Goal: Communication & Community: Ask a question

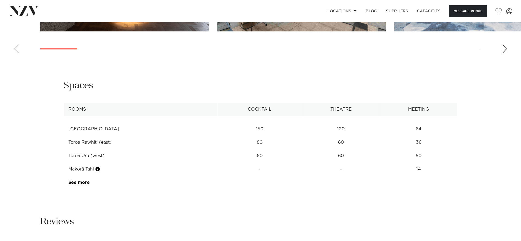
scroll to position [822, 0]
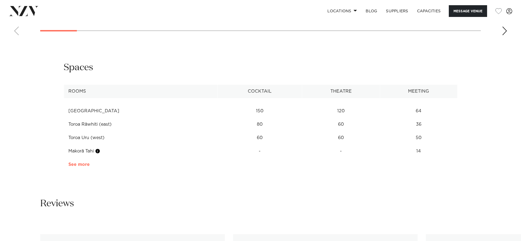
click at [89, 162] on link "See more" at bounding box center [89, 164] width 43 height 4
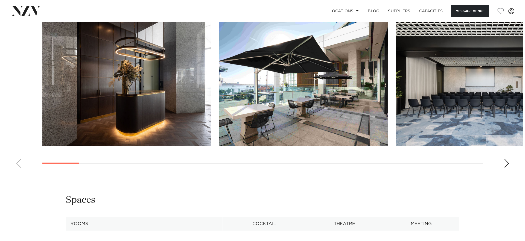
scroll to position [691, 0]
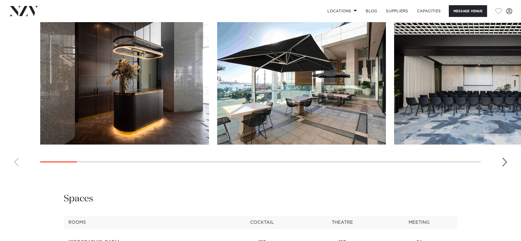
click at [149, 70] on img "1 / 30" at bounding box center [124, 83] width 169 height 124
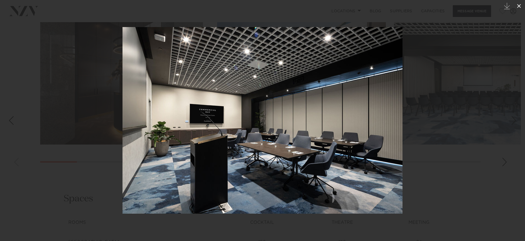
click at [520, 5] on button at bounding box center [519, 6] width 12 height 12
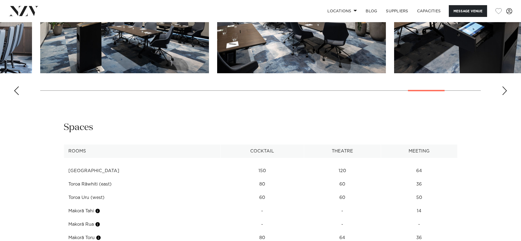
scroll to position [769, 0]
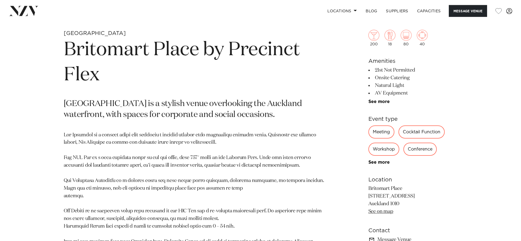
scroll to position [262, 0]
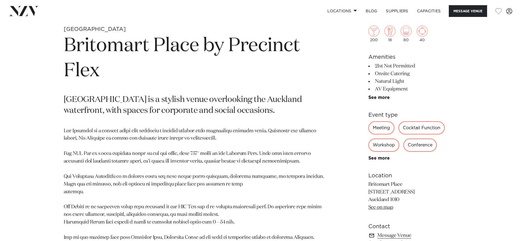
click at [386, 148] on div "Workshop" at bounding box center [383, 145] width 31 height 13
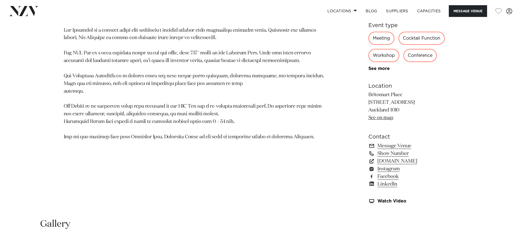
scroll to position [337, 0]
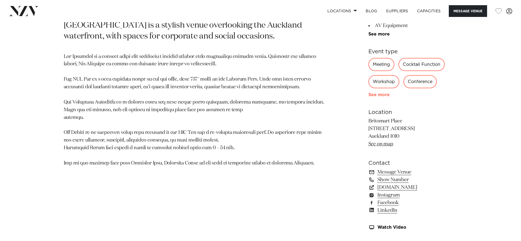
click at [385, 97] on link "See more" at bounding box center [389, 95] width 43 height 4
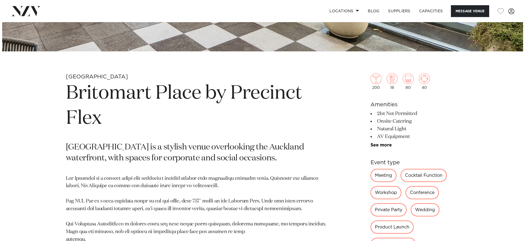
scroll to position [214, 0]
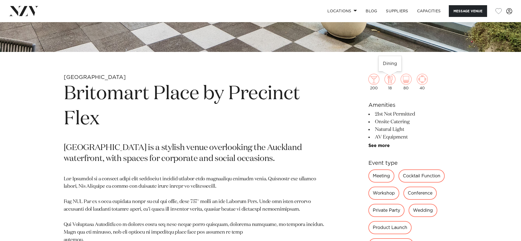
click at [390, 81] on img at bounding box center [389, 79] width 11 height 11
click at [422, 83] on img at bounding box center [422, 79] width 11 height 11
click at [474, 9] on button "Message Venue" at bounding box center [467, 11] width 38 height 12
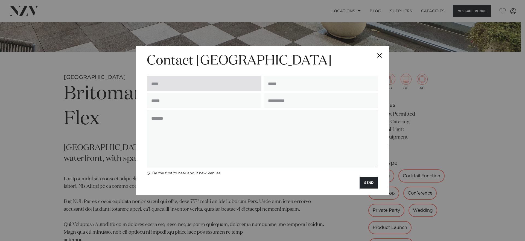
click at [249, 80] on input "text" at bounding box center [204, 83] width 115 height 15
click at [380, 54] on button "Close" at bounding box center [379, 55] width 19 height 19
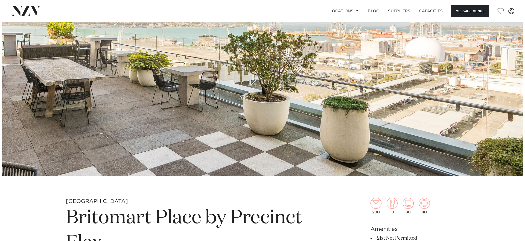
scroll to position [96, 0]
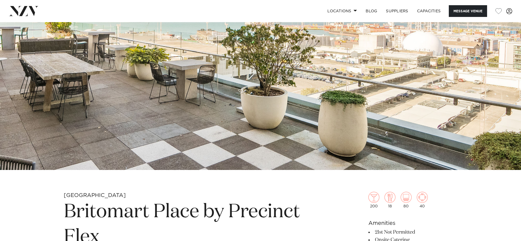
click at [384, 84] on img at bounding box center [260, 48] width 521 height 244
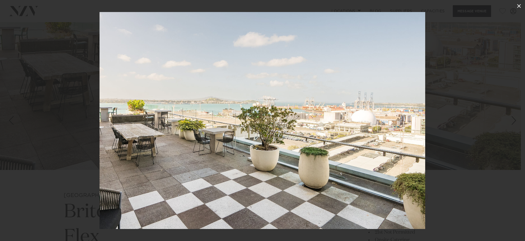
click at [516, 5] on icon at bounding box center [518, 6] width 7 height 7
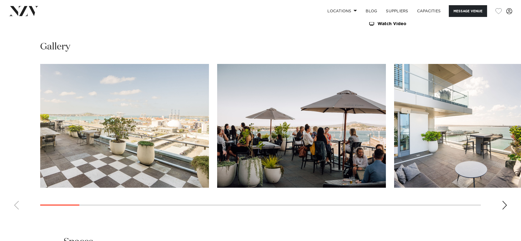
scroll to position [599, 0]
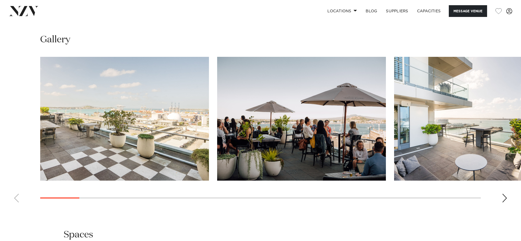
click at [162, 109] on img "1 / 28" at bounding box center [124, 119] width 169 height 124
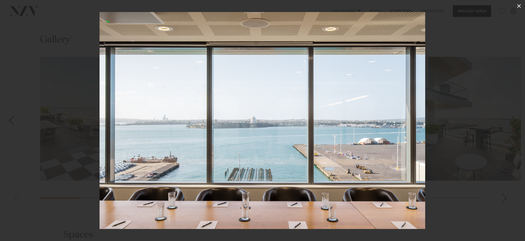
click at [518, 6] on icon at bounding box center [519, 6] width 4 height 4
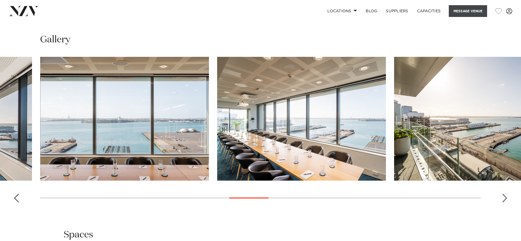
click at [462, 11] on button "Message Venue" at bounding box center [467, 11] width 38 height 12
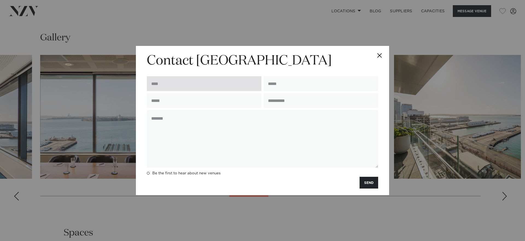
click at [230, 87] on input "text" at bounding box center [204, 83] width 115 height 15
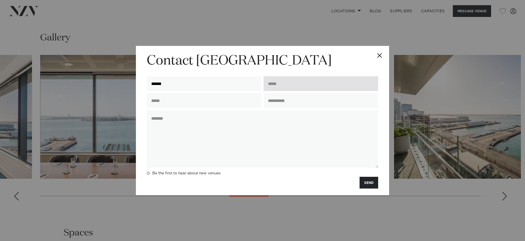
type input "******"
click at [295, 84] on input "email" at bounding box center [320, 83] width 115 height 15
type input "**********"
click at [218, 110] on div at bounding box center [204, 101] width 117 height 17
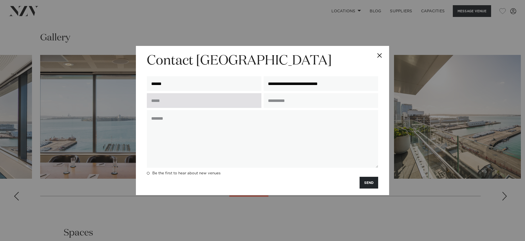
click at [218, 106] on input "text" at bounding box center [204, 100] width 115 height 15
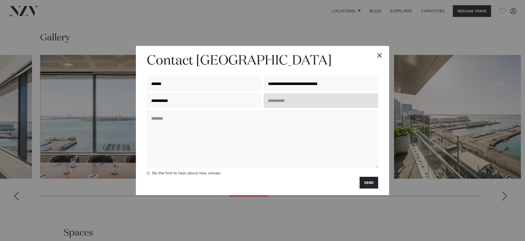
type input "**********"
click at [288, 106] on input "text" at bounding box center [320, 100] width 115 height 15
click at [310, 102] on input "text" at bounding box center [320, 100] width 115 height 15
type input "**********"
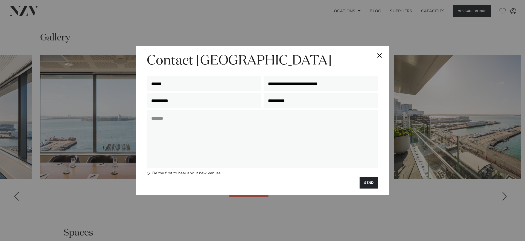
click at [380, 54] on button "Close" at bounding box center [379, 55] width 19 height 19
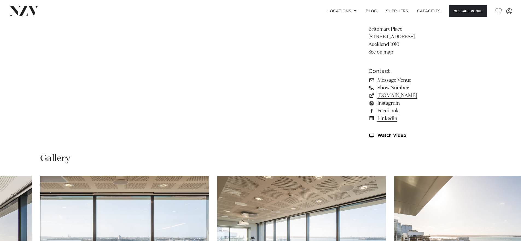
scroll to position [577, 0]
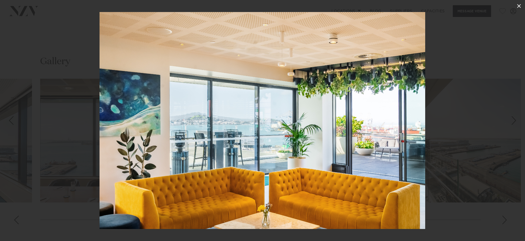
click at [520, 6] on icon at bounding box center [518, 6] width 7 height 7
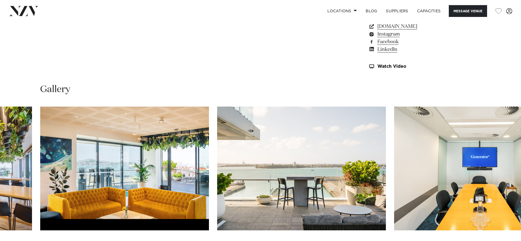
scroll to position [577, 0]
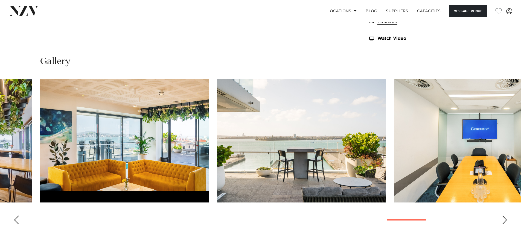
click at [17, 220] on div "Previous slide" at bounding box center [16, 220] width 5 height 9
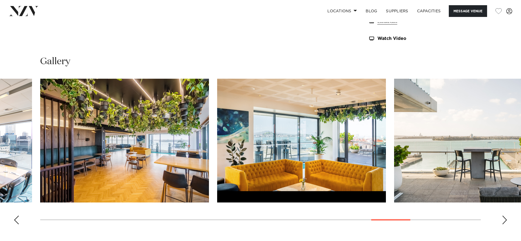
click at [17, 220] on div "Previous slide" at bounding box center [16, 220] width 5 height 9
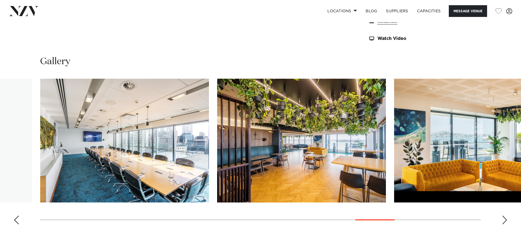
click at [17, 220] on div "Previous slide" at bounding box center [16, 220] width 5 height 9
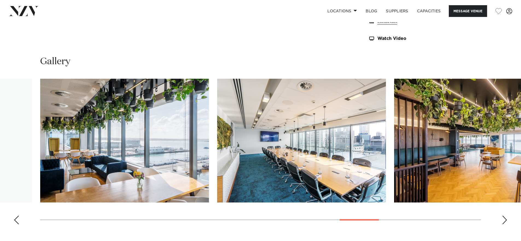
click at [17, 220] on div "Previous slide" at bounding box center [16, 220] width 5 height 9
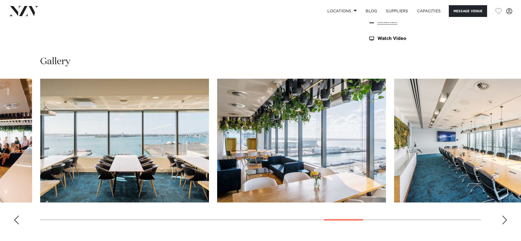
click at [17, 220] on div "Previous slide" at bounding box center [16, 220] width 5 height 9
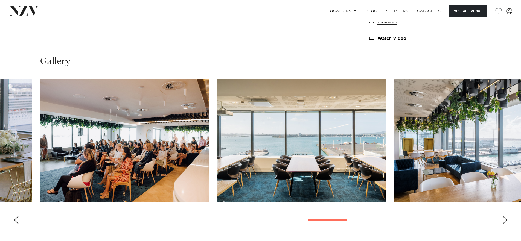
click at [17, 220] on div "Previous slide" at bounding box center [16, 220] width 5 height 9
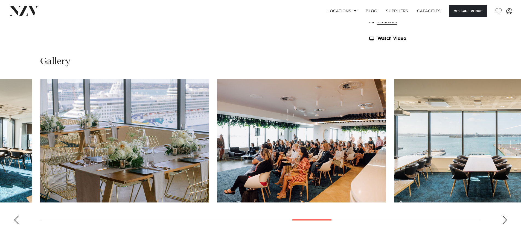
click at [17, 220] on div "Previous slide" at bounding box center [16, 220] width 5 height 9
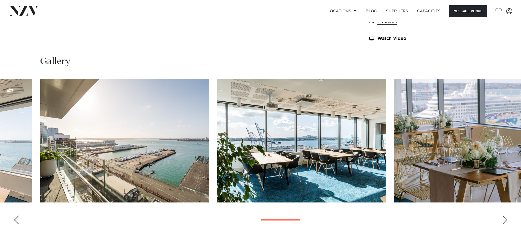
click at [17, 220] on div "Previous slide" at bounding box center [16, 220] width 5 height 9
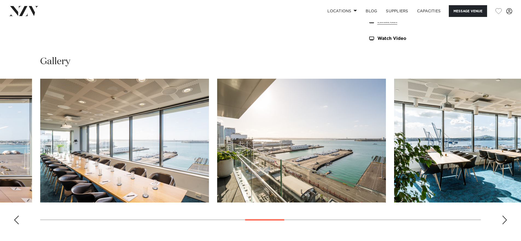
click at [17, 220] on div "Previous slide" at bounding box center [16, 220] width 5 height 9
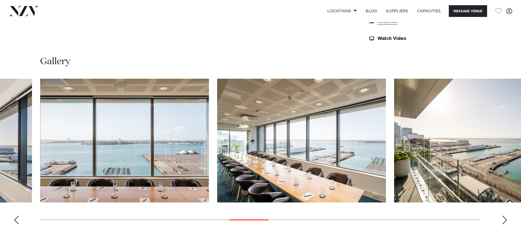
click at [17, 220] on div "Previous slide" at bounding box center [16, 220] width 5 height 9
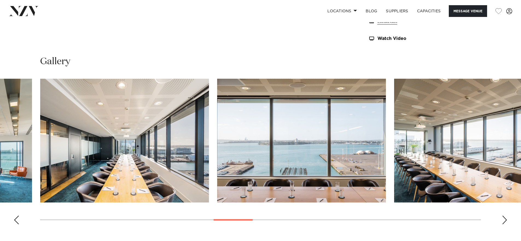
click at [17, 220] on div "Previous slide" at bounding box center [16, 220] width 5 height 9
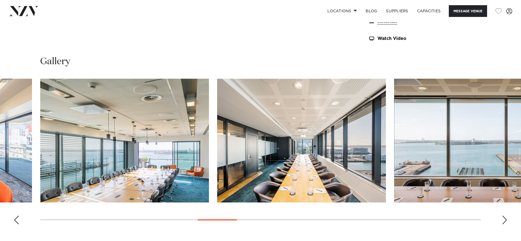
click at [17, 220] on div "Previous slide" at bounding box center [16, 220] width 5 height 9
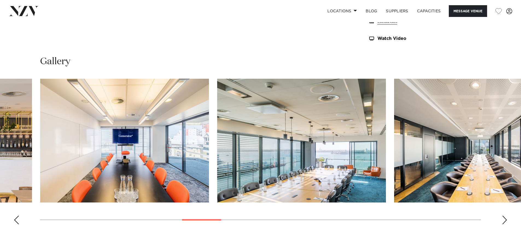
click at [17, 220] on div "Previous slide" at bounding box center [16, 220] width 5 height 9
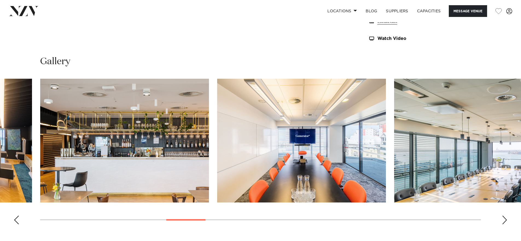
click at [17, 220] on div "Previous slide" at bounding box center [16, 220] width 5 height 9
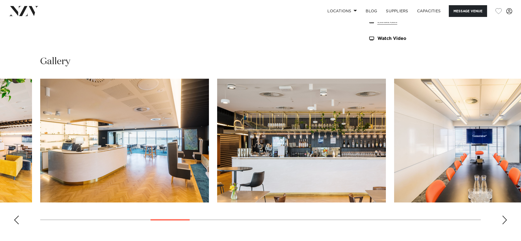
click at [17, 220] on div "Previous slide" at bounding box center [16, 220] width 5 height 9
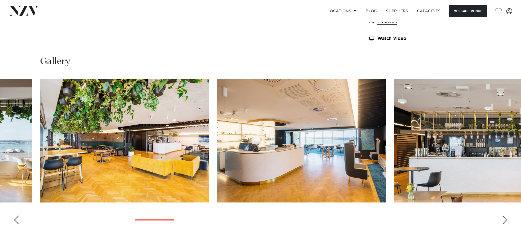
click at [17, 220] on div "Previous slide" at bounding box center [16, 220] width 5 height 9
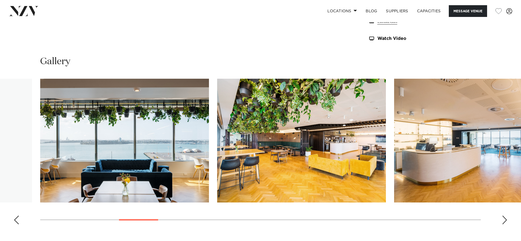
click at [17, 220] on div "Previous slide" at bounding box center [16, 220] width 5 height 9
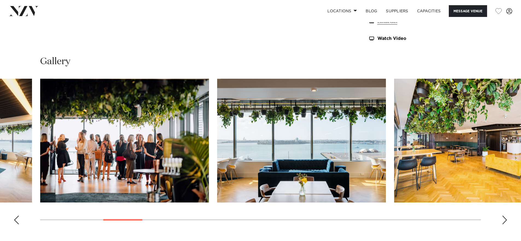
click at [17, 220] on div "Previous slide" at bounding box center [16, 220] width 5 height 9
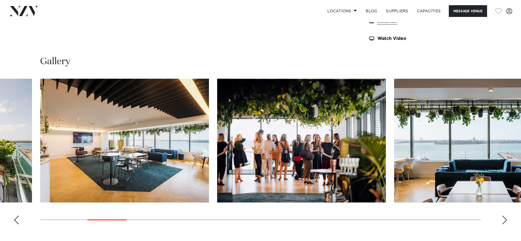
click at [17, 220] on div "Previous slide" at bounding box center [16, 220] width 5 height 9
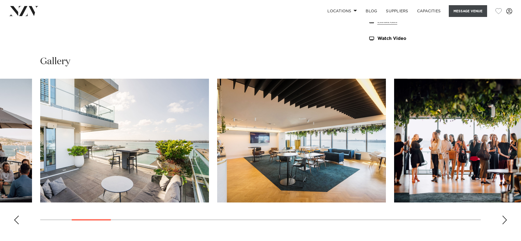
click at [477, 15] on button "Message Venue" at bounding box center [467, 11] width 38 height 12
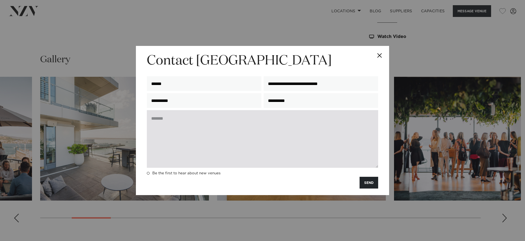
click at [248, 133] on textarea at bounding box center [262, 139] width 231 height 58
drag, startPoint x: 243, startPoint y: 119, endPoint x: 158, endPoint y: 122, distance: 84.8
click at [158, 122] on textarea "**********" at bounding box center [262, 139] width 231 height 58
paste textarea "*********"
click at [343, 123] on textarea "**********" at bounding box center [262, 139] width 231 height 58
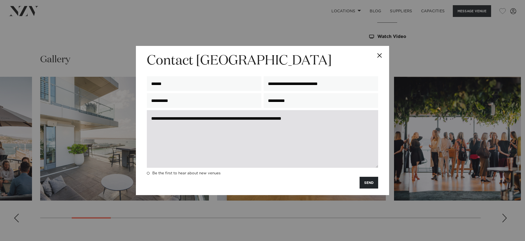
paste textarea "**********"
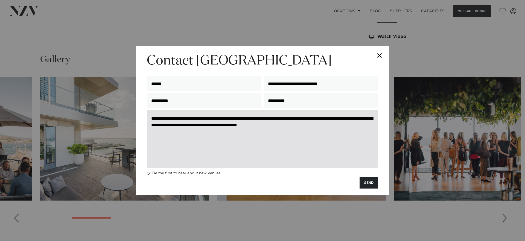
drag, startPoint x: 349, startPoint y: 133, endPoint x: 119, endPoint y: 101, distance: 232.3
click at [147, 110] on textarea "**********" at bounding box center [262, 139] width 231 height 58
click at [332, 134] on textarea "**********" at bounding box center [262, 139] width 231 height 58
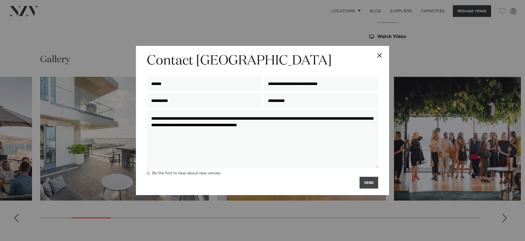
type textarea "**********"
click at [366, 182] on button "SEND" at bounding box center [368, 183] width 19 height 12
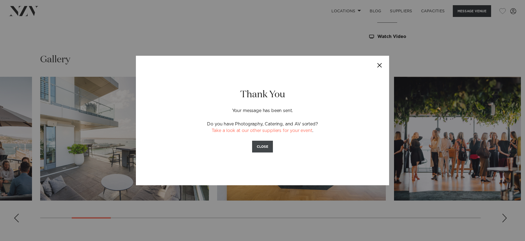
click at [260, 149] on button "CLOSE" at bounding box center [262, 147] width 21 height 12
